Goal: Information Seeking & Learning: Learn about a topic

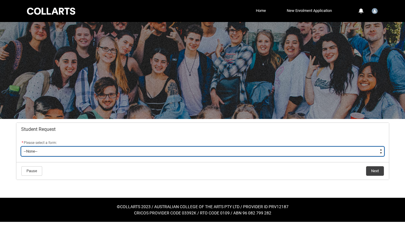
click at [160, 151] on select "--None-- Academic Transcript Application to Appeal Assignment Extension Change …" at bounding box center [202, 150] width 363 height 9
click at [114, 155] on select "--None-- Academic Transcript Application to Appeal Assignment Extension Change …" at bounding box center [202, 150] width 363 height 9
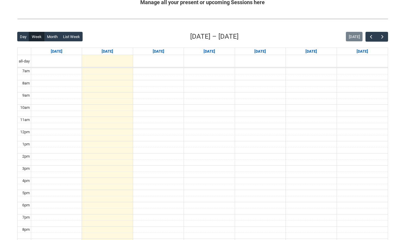
scroll to position [142, 0]
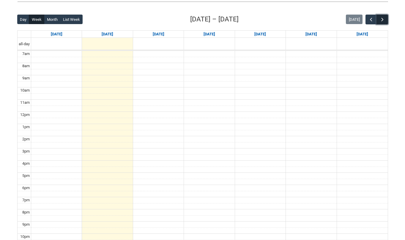
click at [385, 19] on button "button" at bounding box center [381, 20] width 11 height 10
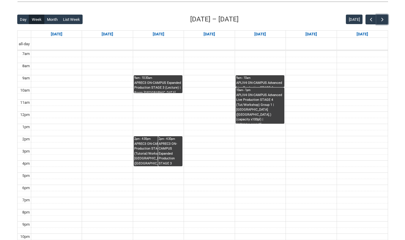
click at [266, 98] on div "APLIV4 ON-CAMPUS Advanced Live Production STAGE 4 (Tut/Workshop) Group 1 | [GEO…" at bounding box center [259, 108] width 47 height 31
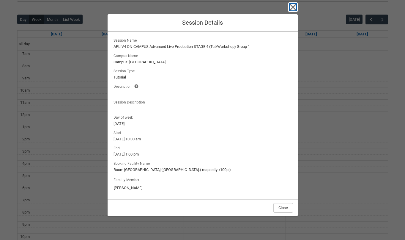
click at [293, 5] on icon "button" at bounding box center [292, 6] width 9 height 9
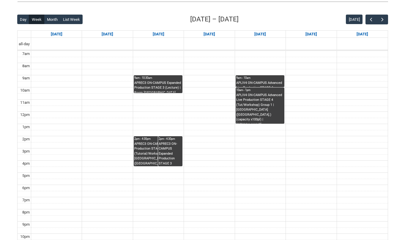
click at [162, 83] on div "APREC3 ON-CAMPUS Expanded Production STAGE 3 (Lecture) | Room [GEOGRAPHIC_DATA]…" at bounding box center [157, 86] width 47 height 12
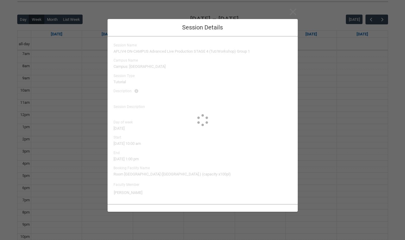
type input "[PERSON_NAME]"
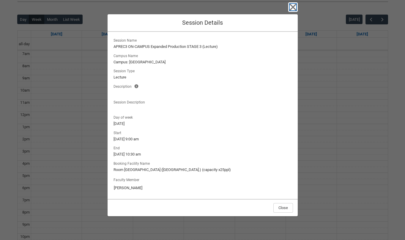
click at [292, 8] on icon "button" at bounding box center [292, 7] width 7 height 7
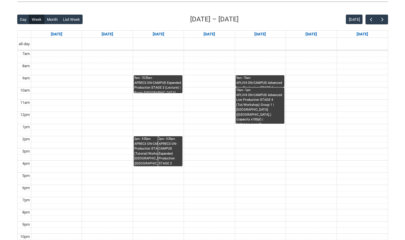
click at [139, 152] on div "APREC3 ON-CAMPUS Expanded Production STAGE 3 (Tutorial/Workshop) G2 | Room [GEO…" at bounding box center [157, 153] width 47 height 25
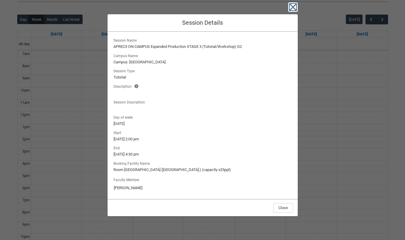
click at [291, 7] on icon "button" at bounding box center [292, 6] width 9 height 9
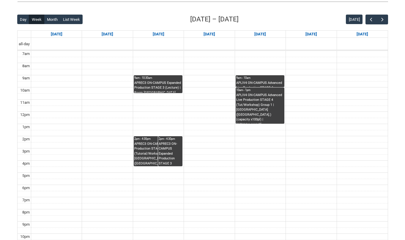
click at [138, 87] on div "APREC3 ON-CAMPUS Expanded Production STAGE 3 (Lecture) | Room [GEOGRAPHIC_DATA]…" at bounding box center [157, 86] width 47 height 12
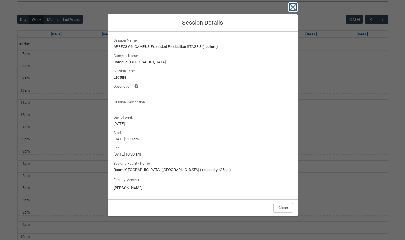
click at [293, 6] on icon "button" at bounding box center [292, 7] width 7 height 7
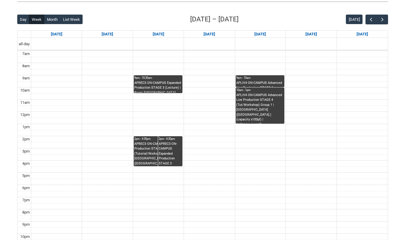
click at [139, 157] on div "APREC3 ON-CAMPUS Expanded Production STAGE 3 (Tutorial/Workshop) G2 | Room [GEO…" at bounding box center [157, 153] width 47 height 25
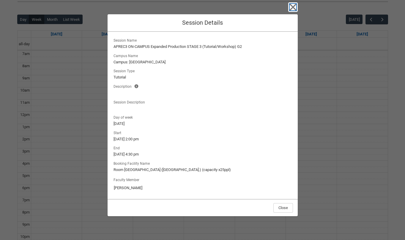
click at [295, 5] on icon "button" at bounding box center [292, 6] width 9 height 9
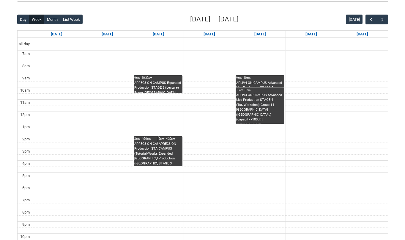
click at [188, 94] on td at bounding box center [209, 96] width 356 height 6
